Goal: Transaction & Acquisition: Obtain resource

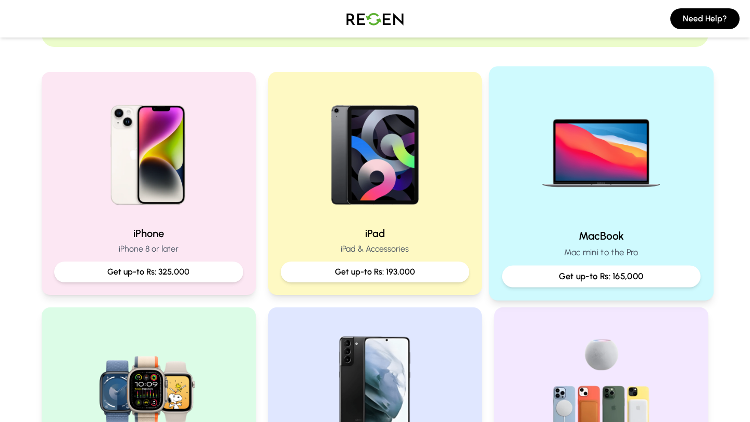
scroll to position [192, 0]
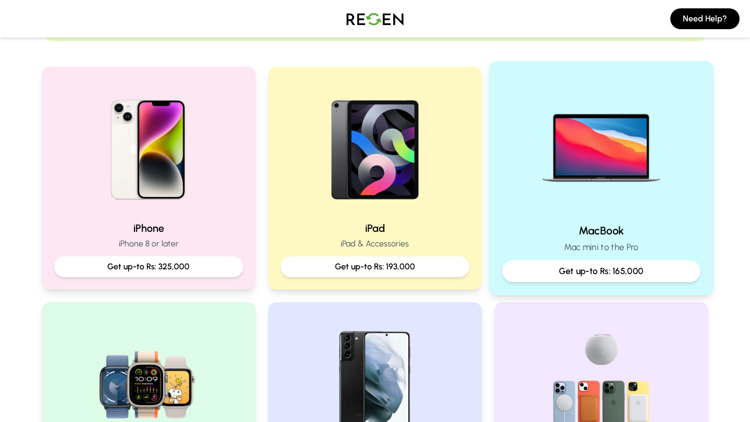
click at [624, 274] on p "Get up-to Rs: 165,000" at bounding box center [601, 271] width 181 height 13
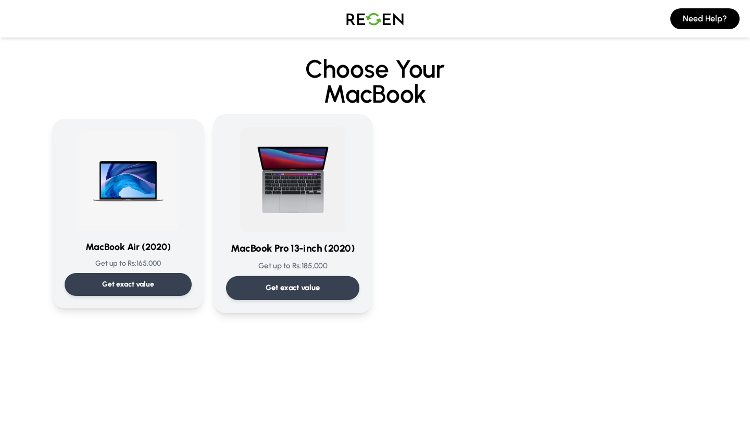
click at [290, 288] on p "Get exact value" at bounding box center [293, 287] width 55 height 11
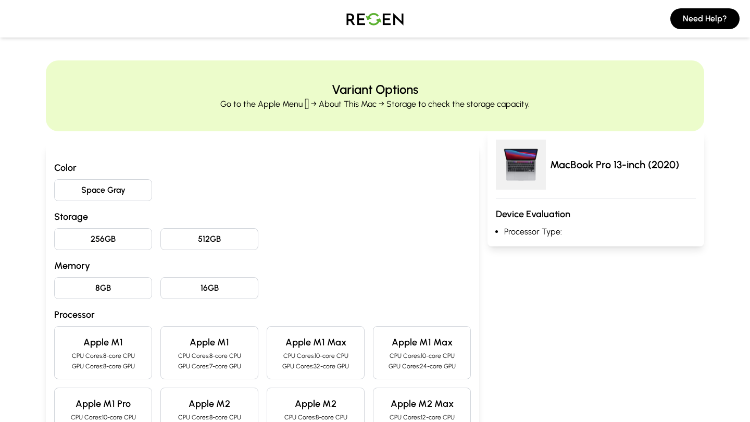
click at [322, 213] on h3 "Storage" at bounding box center [262, 217] width 417 height 15
click at [91, 188] on button "Space Gray" at bounding box center [103, 190] width 98 height 22
click at [88, 245] on button "256GB" at bounding box center [103, 239] width 98 height 22
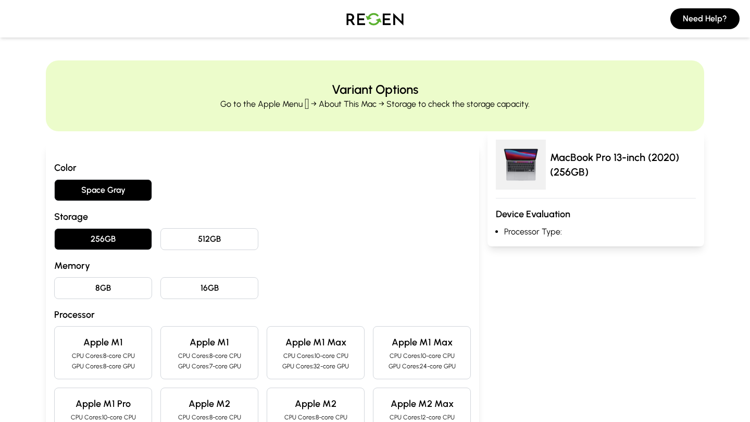
click at [112, 283] on button "8GB" at bounding box center [103, 288] width 98 height 22
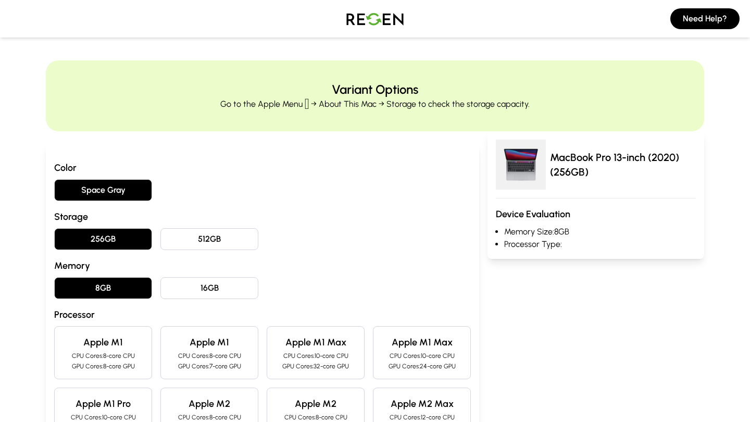
click at [117, 352] on p "CPU Cores: 8-core CPU" at bounding box center [103, 356] width 80 height 8
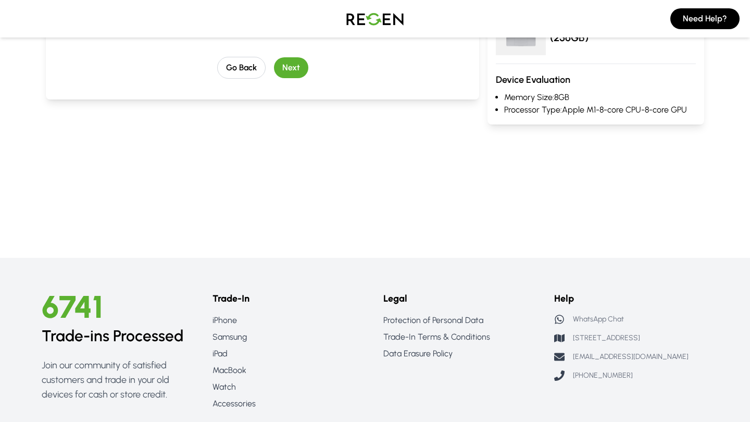
scroll to position [486, 0]
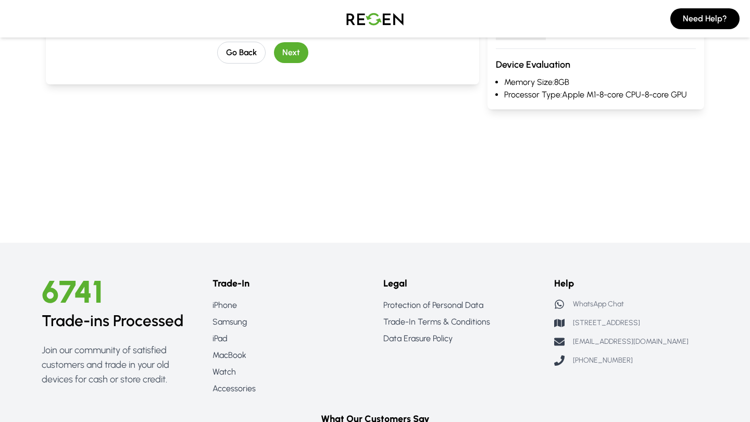
click at [286, 59] on button "Next" at bounding box center [291, 52] width 34 height 21
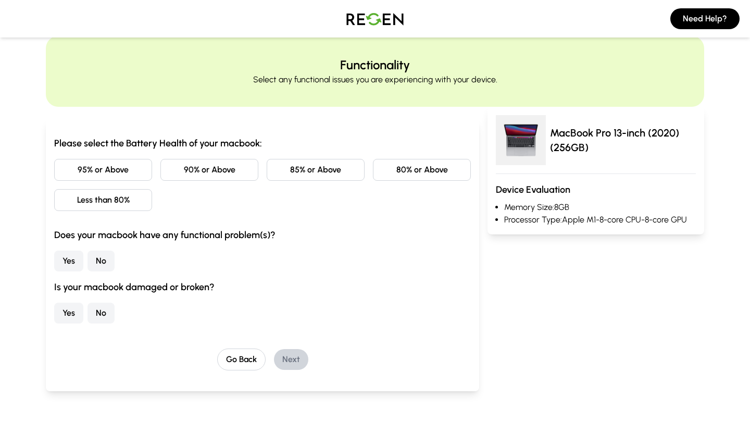
scroll to position [29, 0]
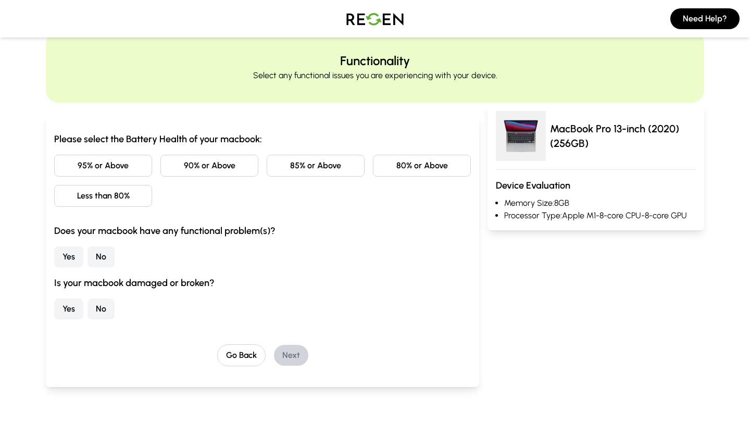
click at [201, 164] on button "90% or Above" at bounding box center [210, 166] width 98 height 22
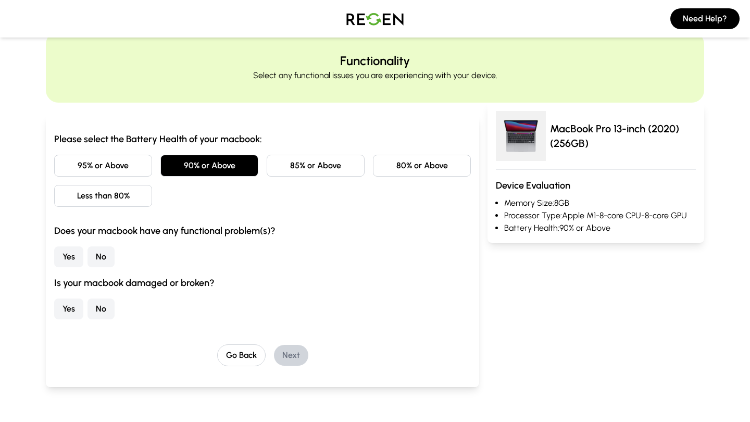
click at [107, 257] on button "No" at bounding box center [101, 257] width 27 height 21
click at [102, 309] on button "No" at bounding box center [101, 309] width 27 height 21
click at [289, 351] on button "Next" at bounding box center [291, 355] width 34 height 21
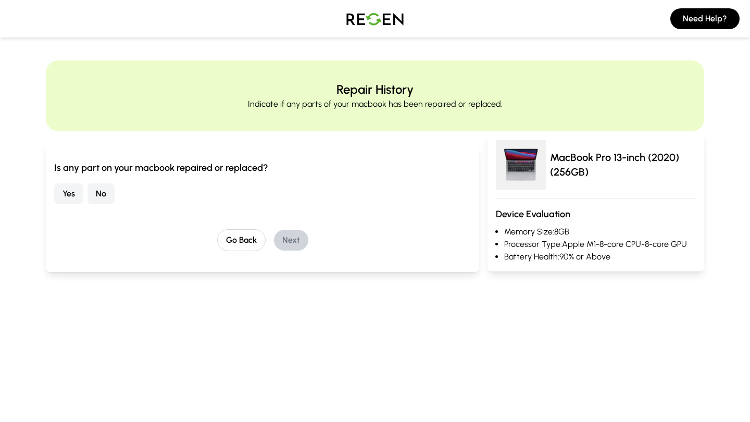
click at [101, 190] on button "No" at bounding box center [101, 193] width 27 height 21
click at [291, 240] on button "Next" at bounding box center [291, 240] width 34 height 21
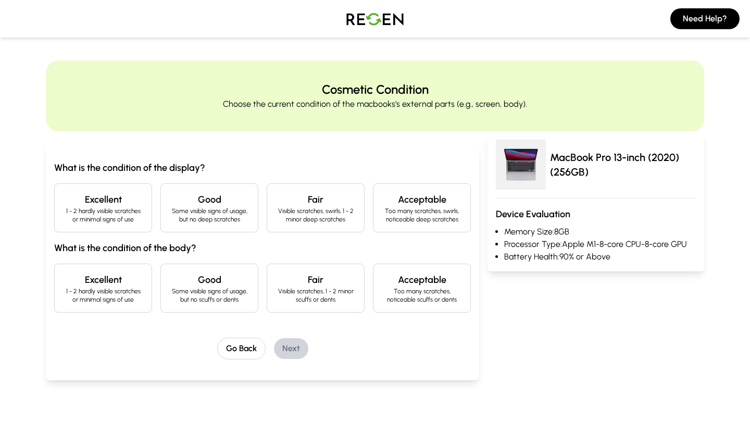
click at [245, 215] on p "Some visible signs of usage, but no deep scratches" at bounding box center [209, 215] width 80 height 17
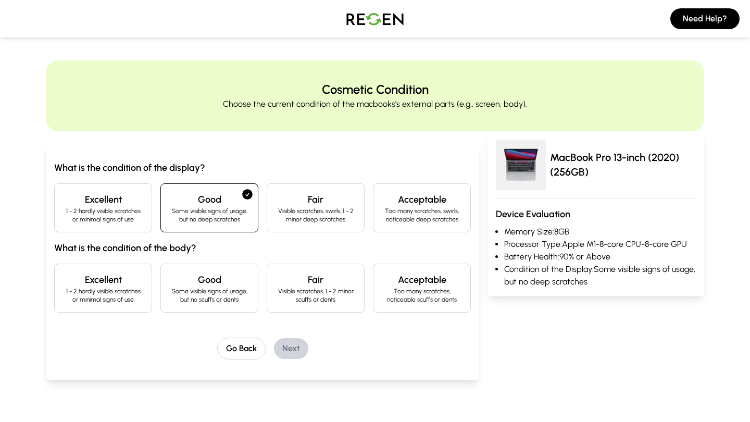
click at [213, 281] on h4 "Good" at bounding box center [209, 280] width 80 height 15
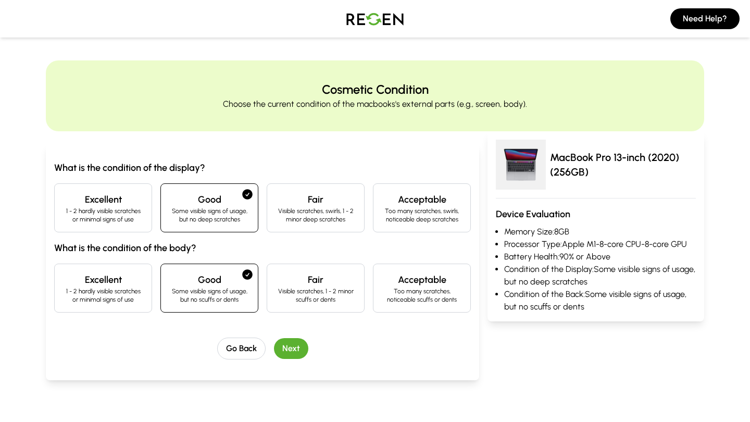
click at [288, 350] on button "Next" at bounding box center [291, 348] width 34 height 21
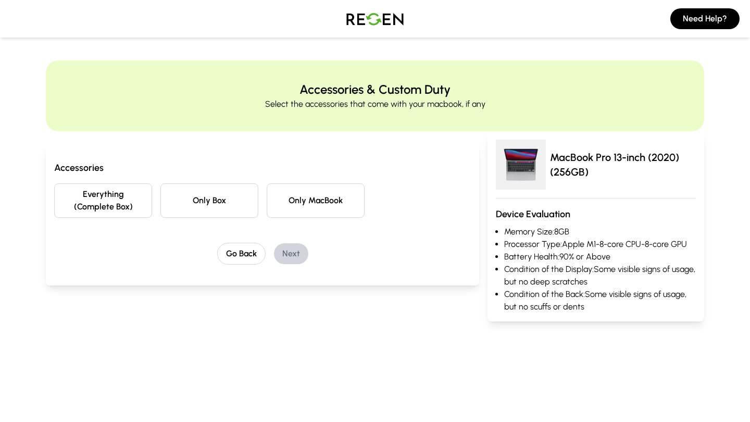
click at [126, 208] on button "Everything (Complete Box)" at bounding box center [103, 200] width 98 height 34
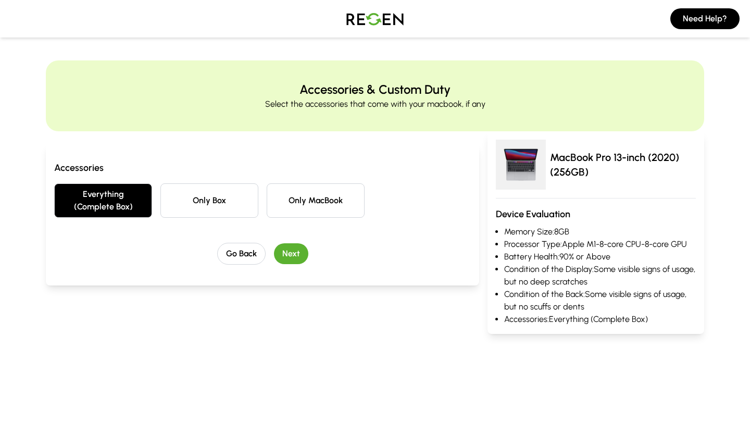
click at [295, 251] on button "Next" at bounding box center [291, 253] width 34 height 21
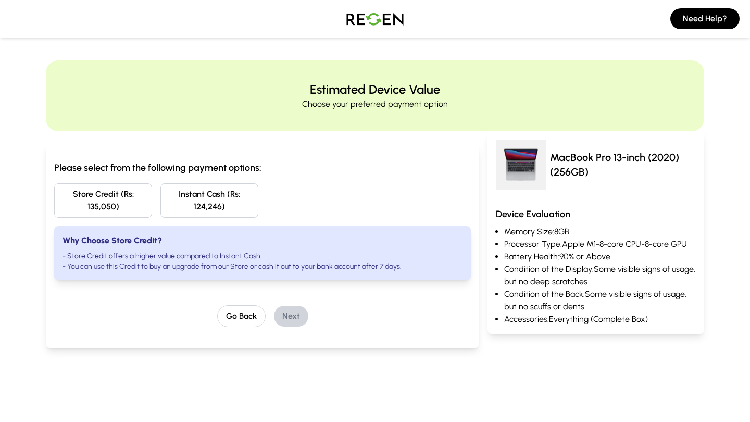
click at [217, 195] on button "Instant Cash (Rs: 124,246)" at bounding box center [210, 200] width 98 height 34
